Goal: Information Seeking & Learning: Learn about a topic

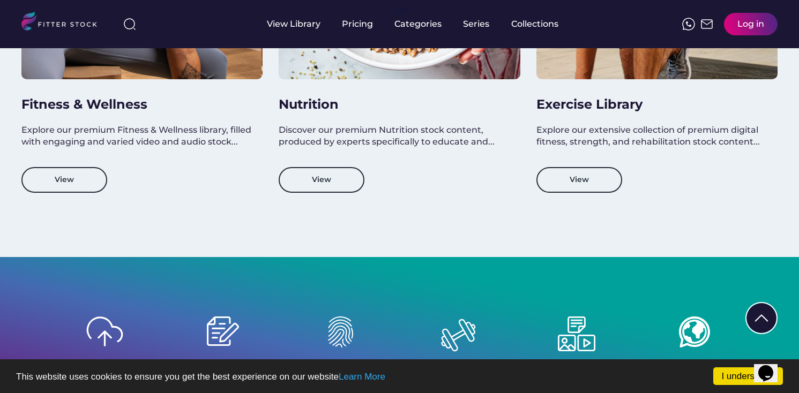
scroll to position [1119, 0]
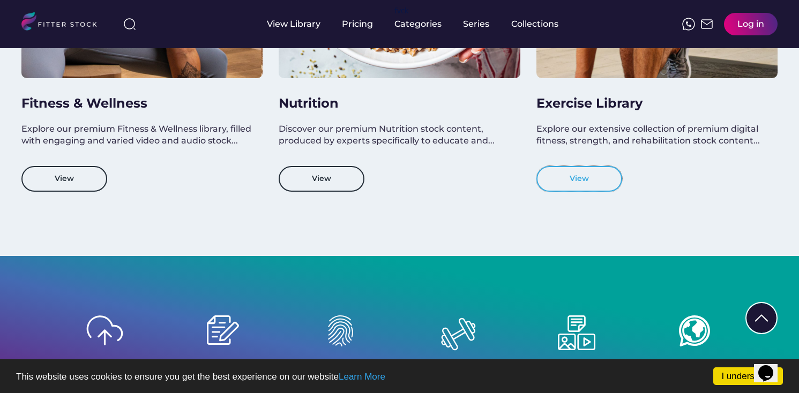
click at [573, 181] on button "View" at bounding box center [579, 179] width 86 height 26
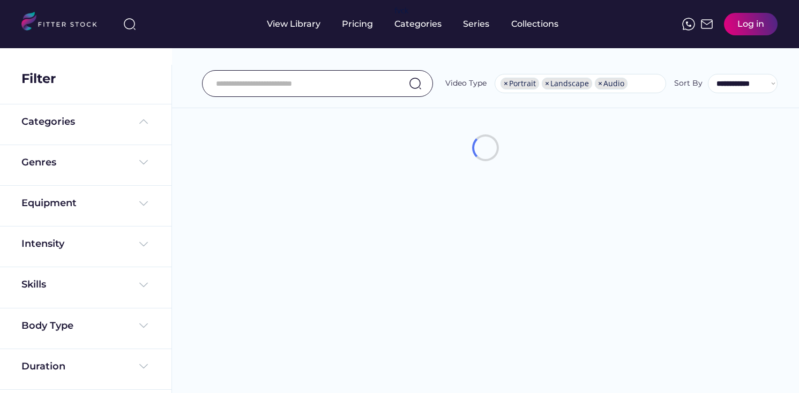
select select "**********"
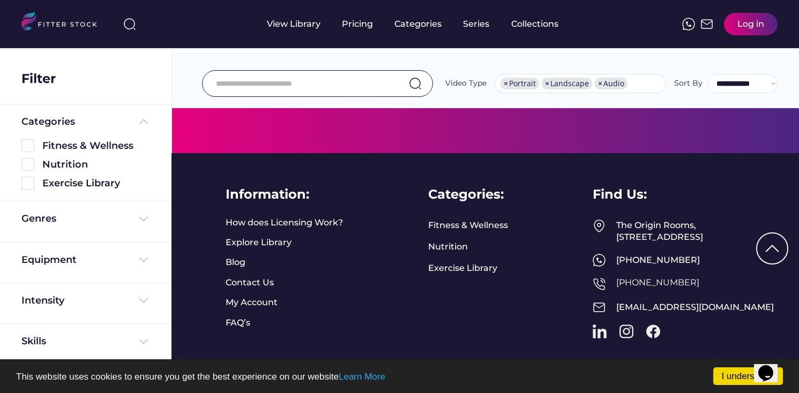
scroll to position [495, 0]
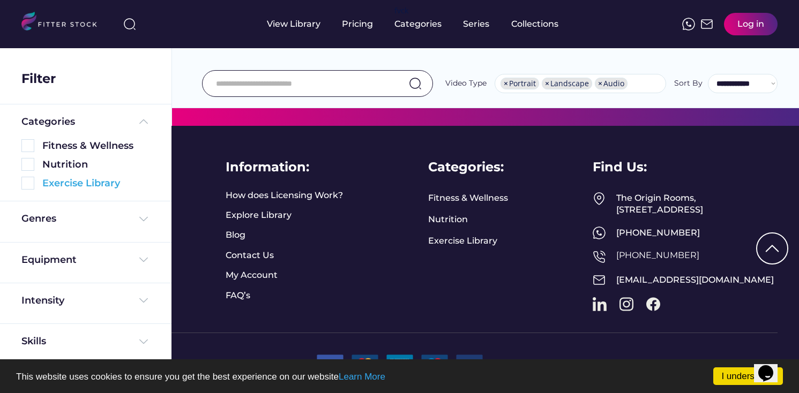
click at [29, 181] on img at bounding box center [27, 183] width 13 height 13
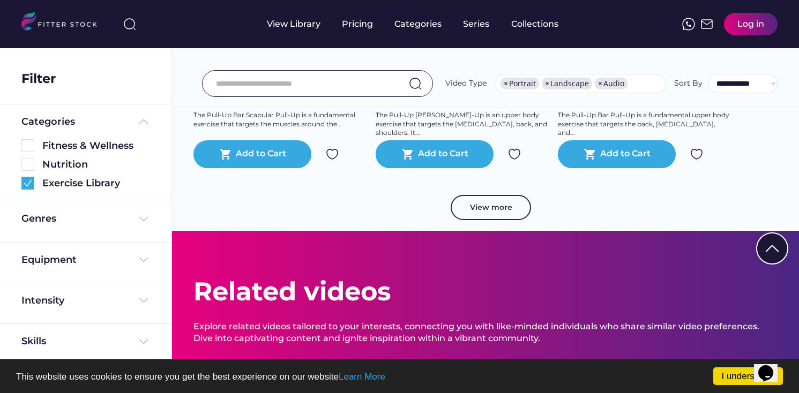
scroll to position [1992, 0]
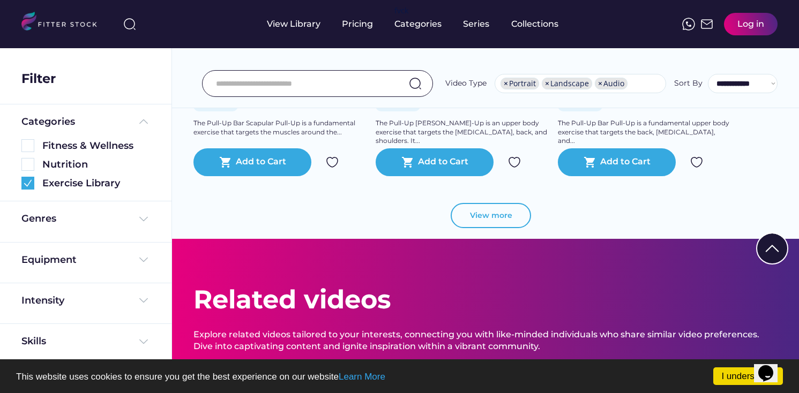
click at [491, 217] on button "View more" at bounding box center [490, 216] width 80 height 26
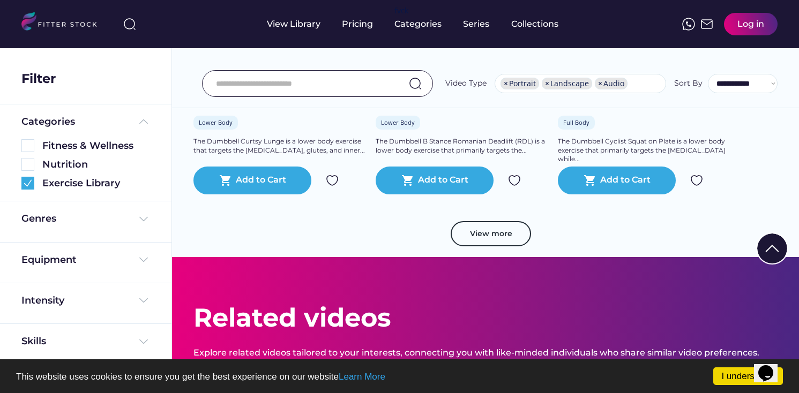
scroll to position [3845, 0]
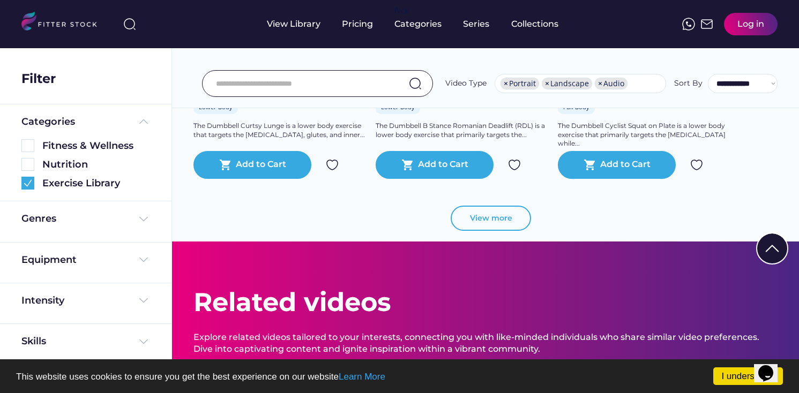
click at [505, 222] on button "View more" at bounding box center [490, 219] width 80 height 26
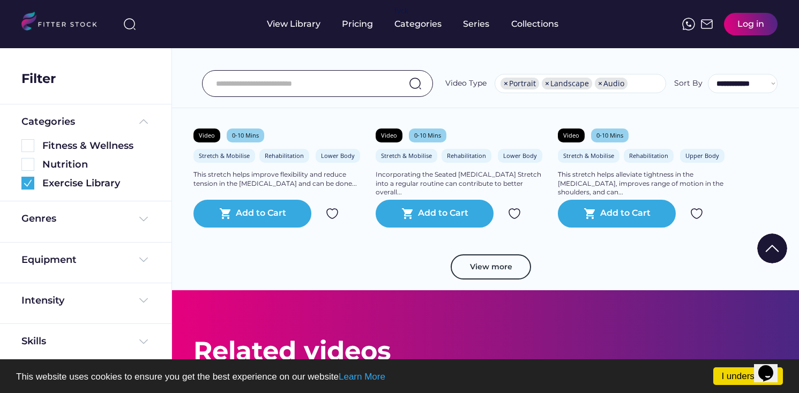
scroll to position [5624, 0]
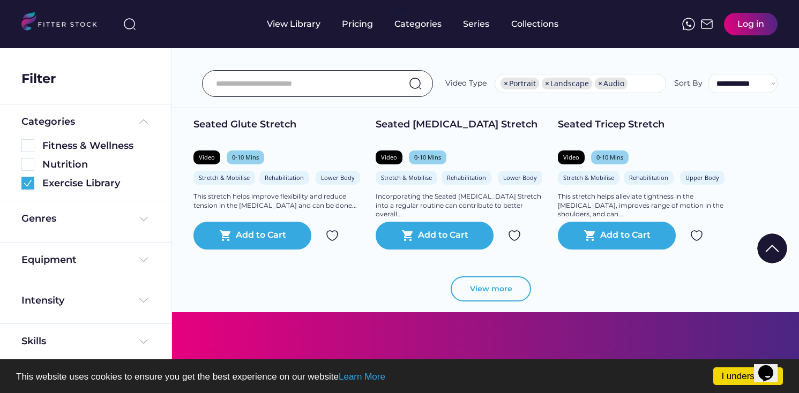
click at [489, 282] on button "View more" at bounding box center [490, 289] width 80 height 26
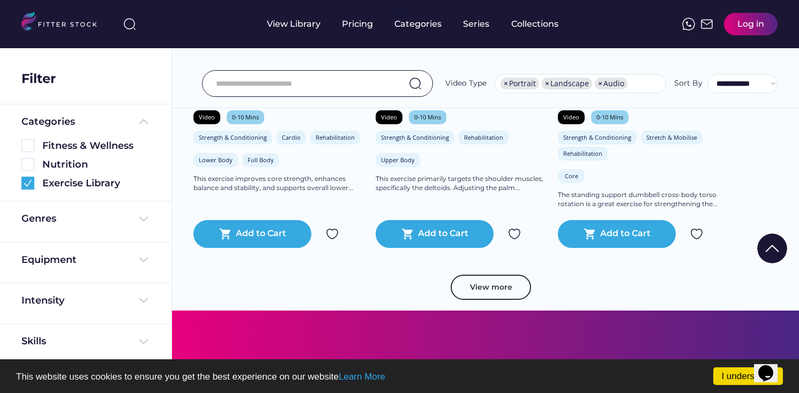
scroll to position [7615, 0]
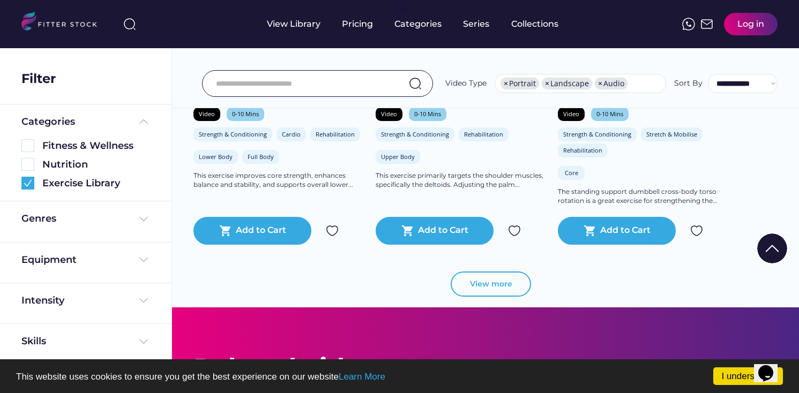
click at [489, 290] on button "View more" at bounding box center [490, 285] width 80 height 26
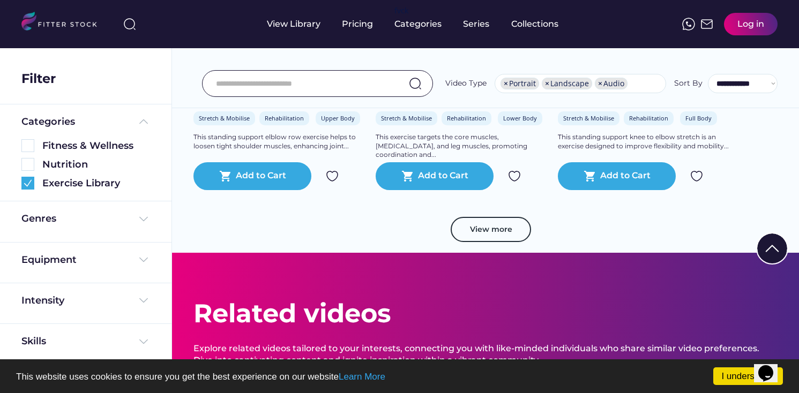
scroll to position [9658, 0]
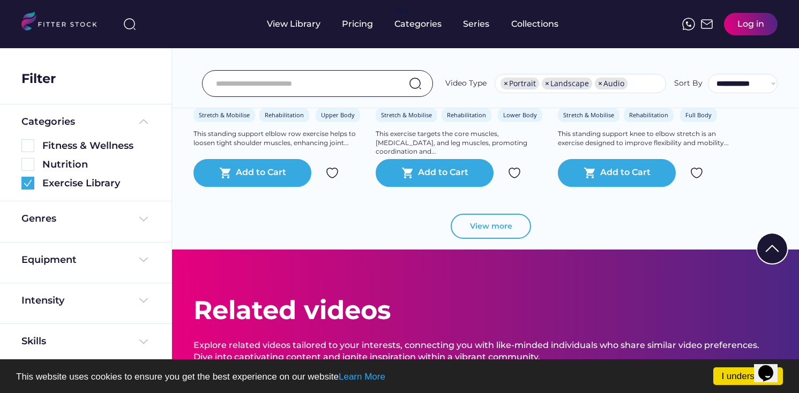
click at [490, 225] on button "View more" at bounding box center [490, 227] width 80 height 26
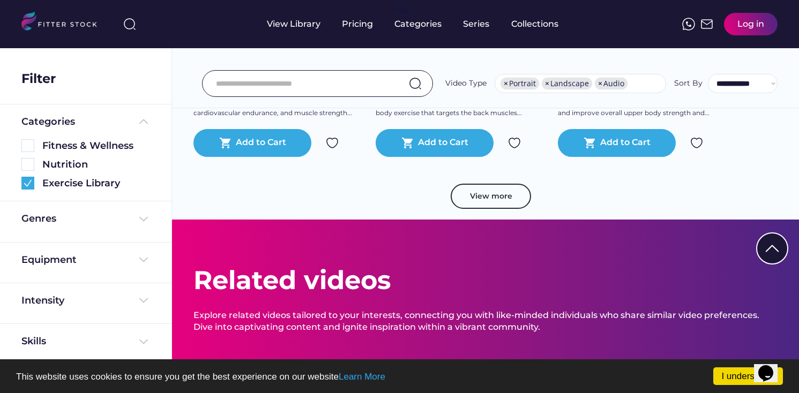
scroll to position [11634, 0]
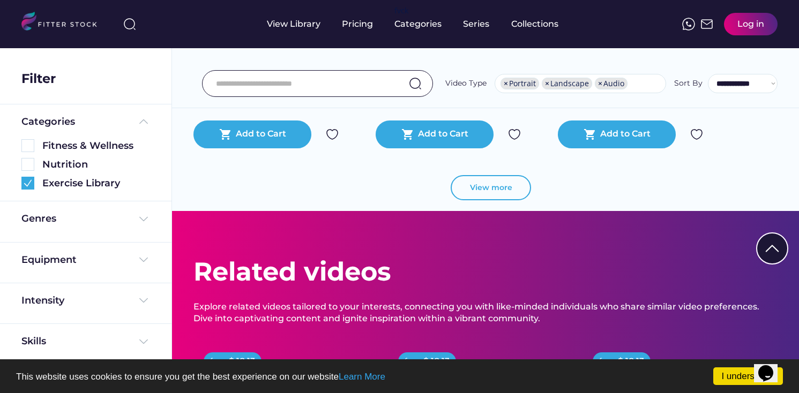
click at [486, 182] on button "View more" at bounding box center [490, 188] width 80 height 26
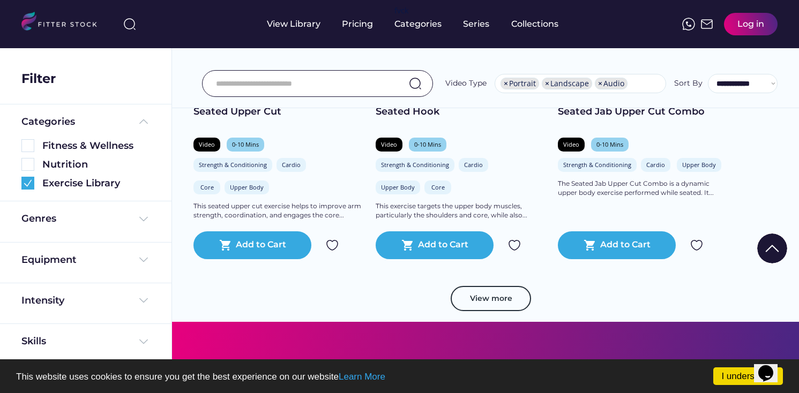
scroll to position [13487, 0]
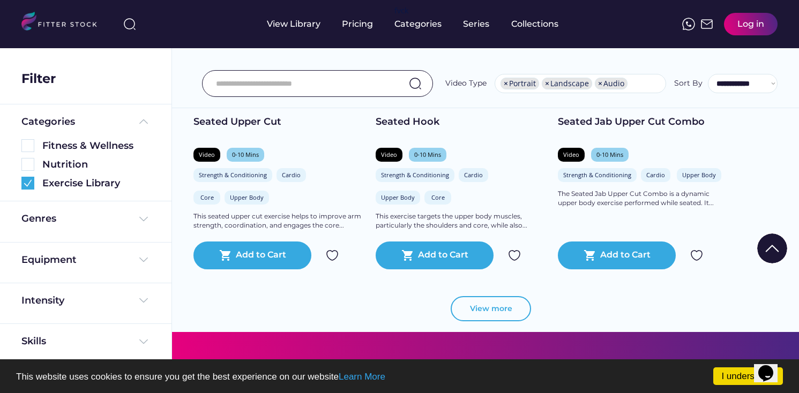
click at [507, 311] on button "View more" at bounding box center [490, 309] width 80 height 26
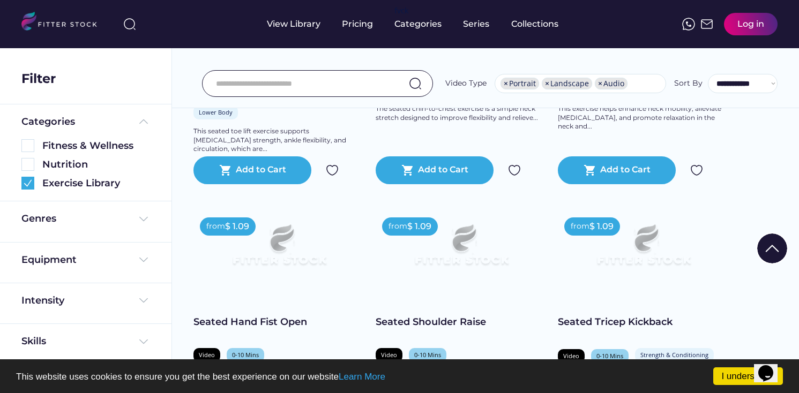
scroll to position [14981, 0]
